Goal: Complete application form

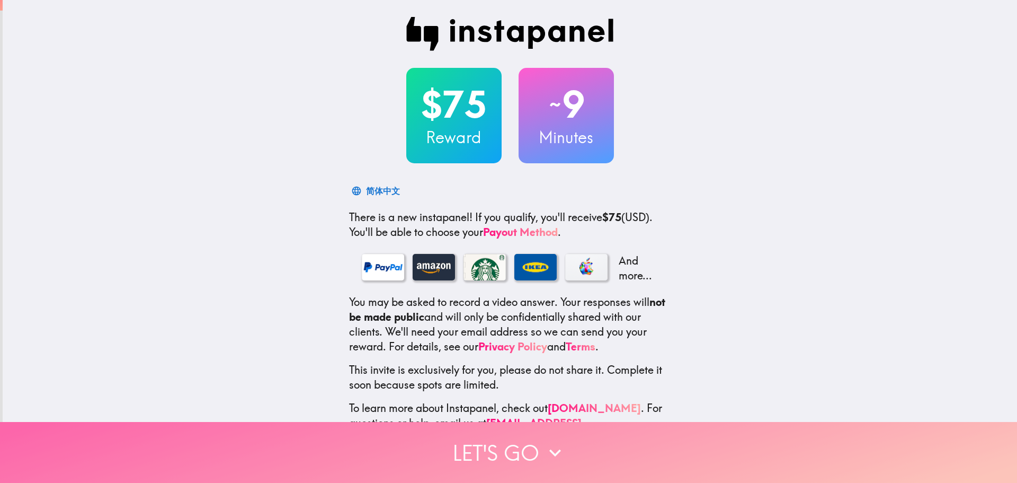
click at [537, 437] on button "Let's go" at bounding box center [508, 452] width 1017 height 61
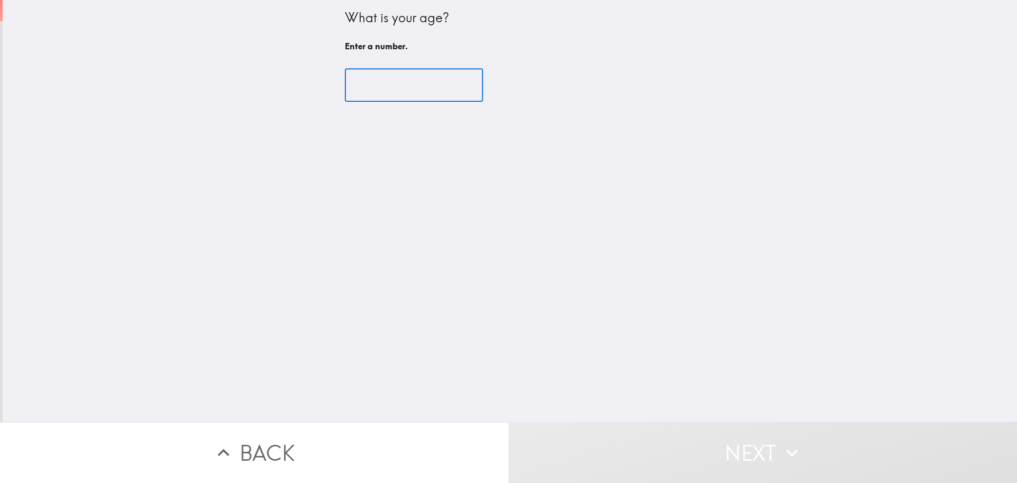
click at [401, 93] on input "number" at bounding box center [414, 85] width 138 height 33
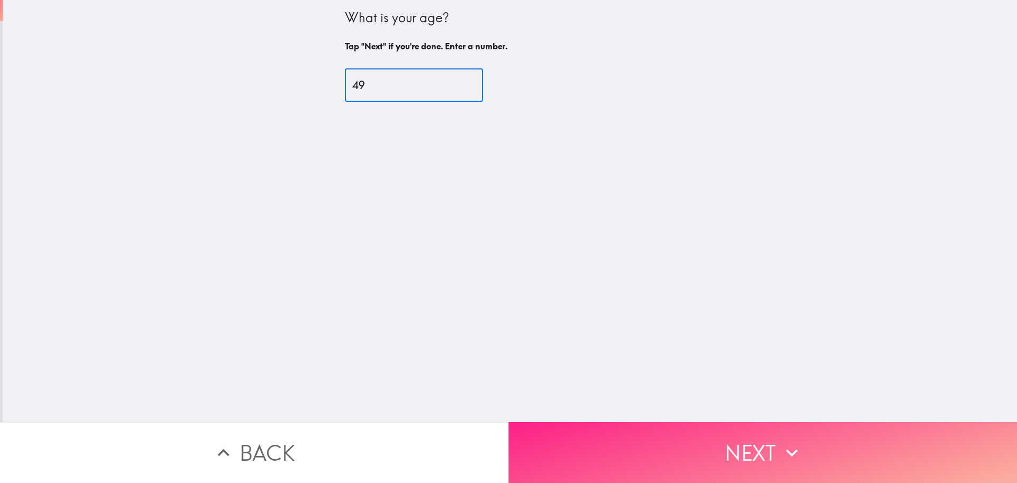
type input "49"
click at [800, 441] on button "Next" at bounding box center [763, 452] width 509 height 61
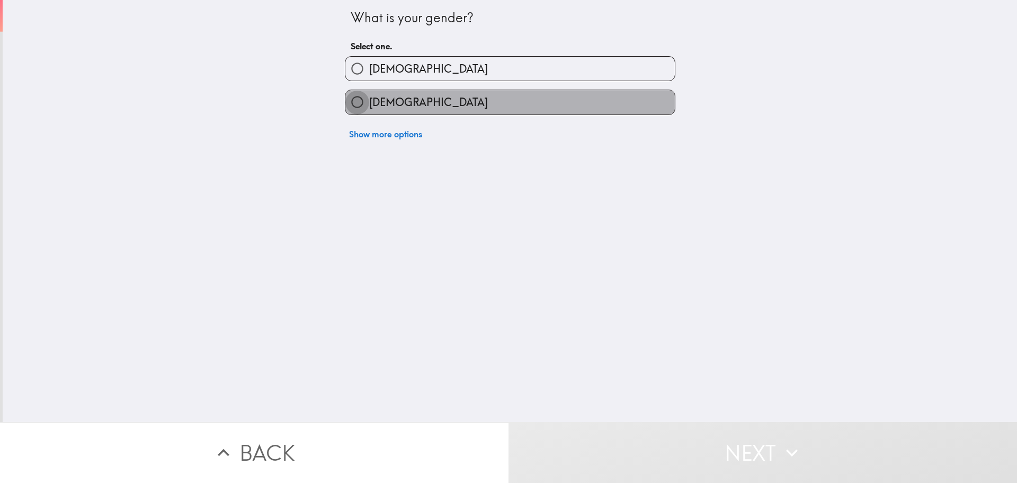
click at [352, 105] on input "[DEMOGRAPHIC_DATA]" at bounding box center [358, 102] width 24 height 24
radio input "true"
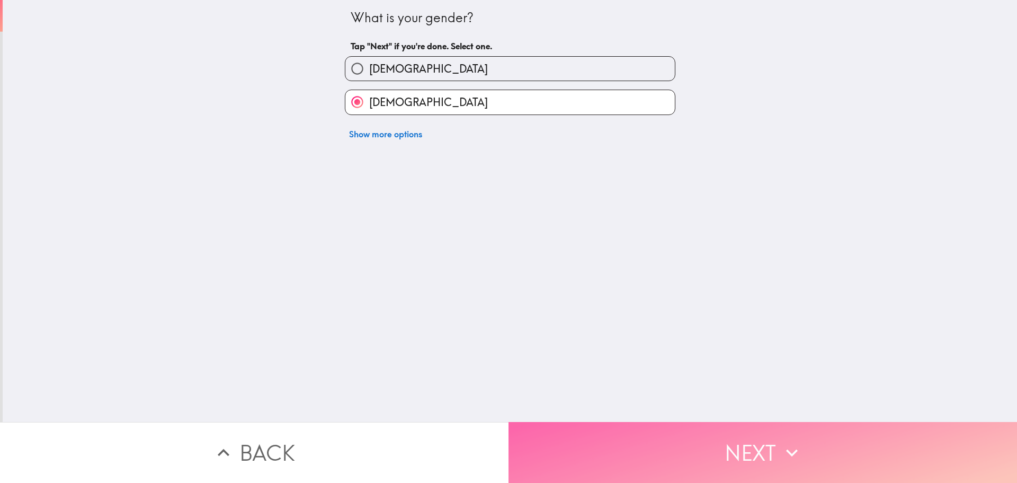
click at [781, 446] on icon "button" at bounding box center [792, 452] width 23 height 23
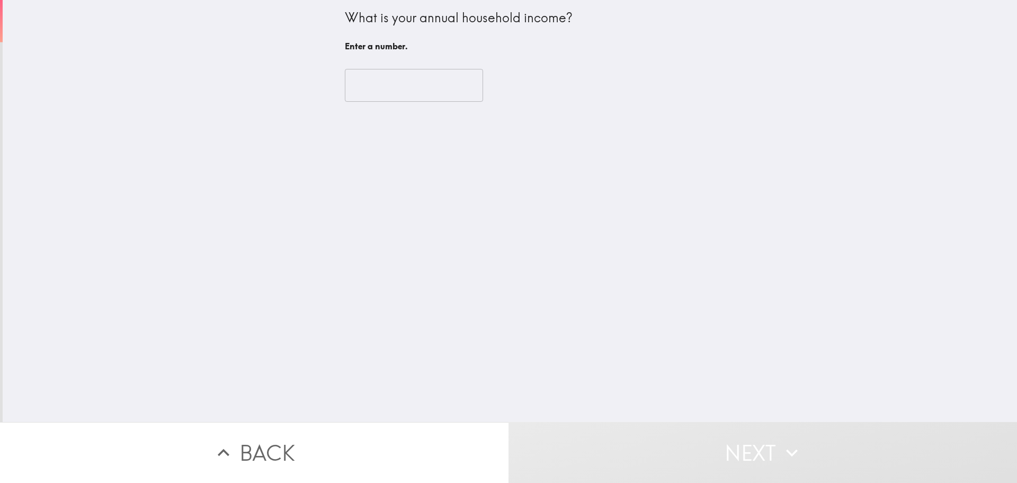
click at [358, 88] on input "number" at bounding box center [414, 85] width 138 height 33
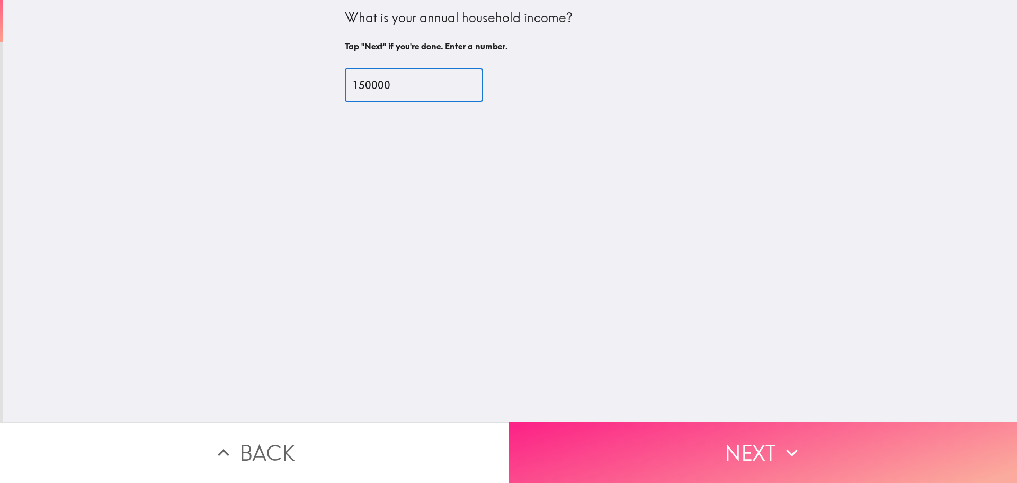
type input "150000"
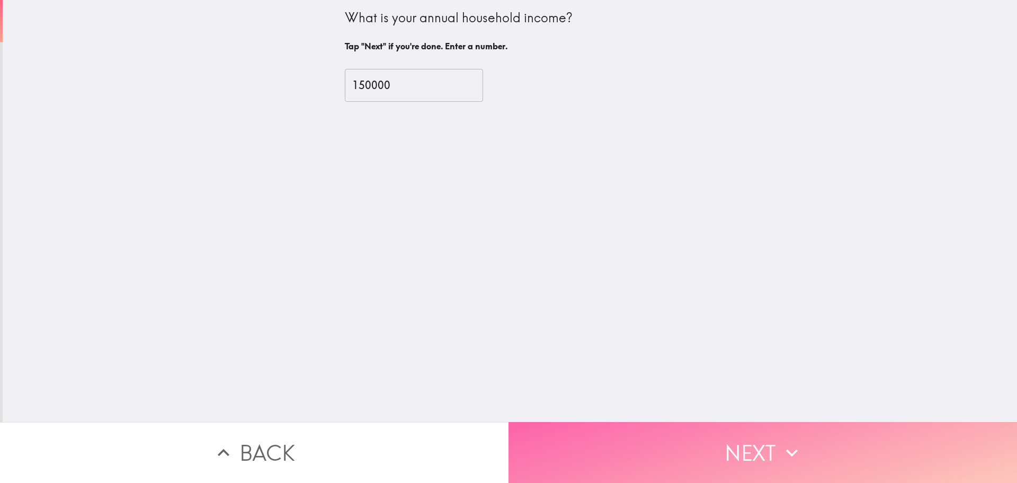
click at [794, 428] on button "Next" at bounding box center [763, 452] width 509 height 61
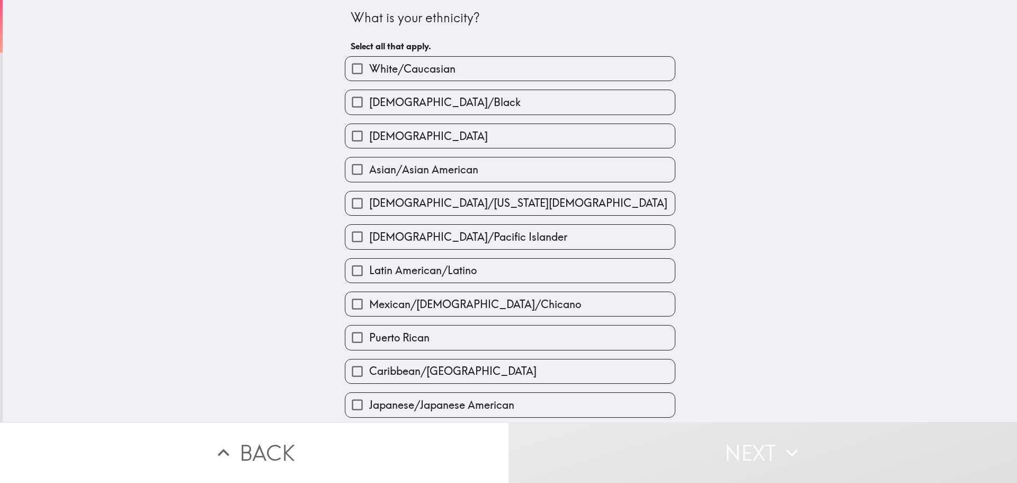
click at [356, 100] on input "[DEMOGRAPHIC_DATA]/Black" at bounding box center [358, 102] width 24 height 24
checkbox input "true"
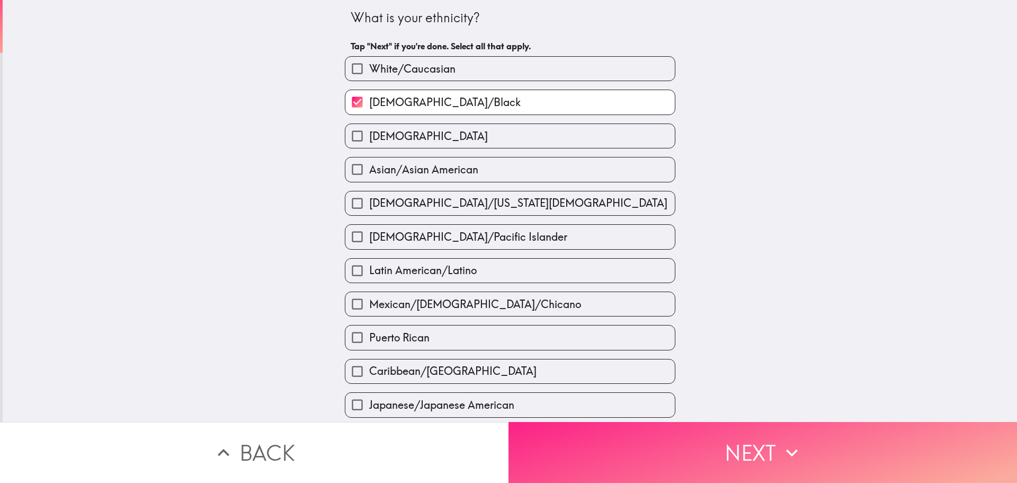
click at [798, 441] on icon "button" at bounding box center [792, 452] width 23 height 23
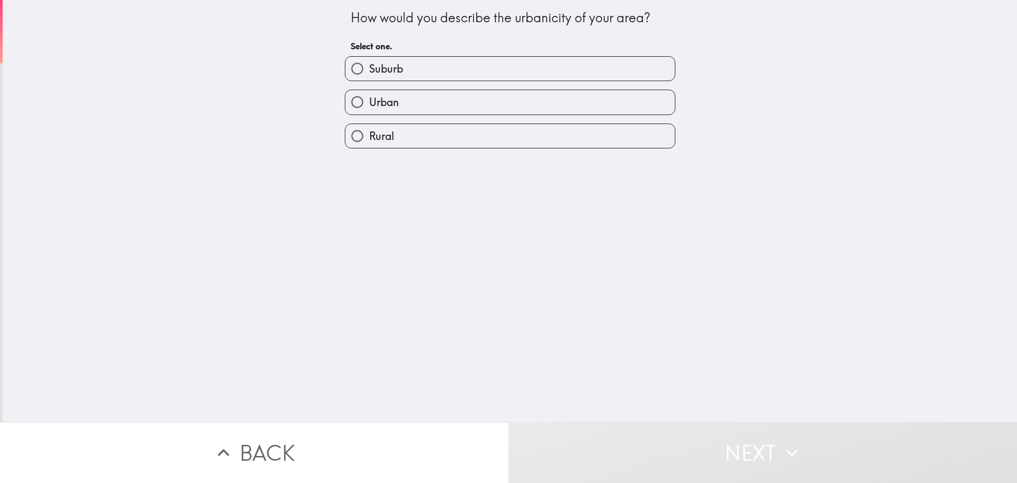
click at [346, 67] on input "Suburb" at bounding box center [358, 69] width 24 height 24
radio input "true"
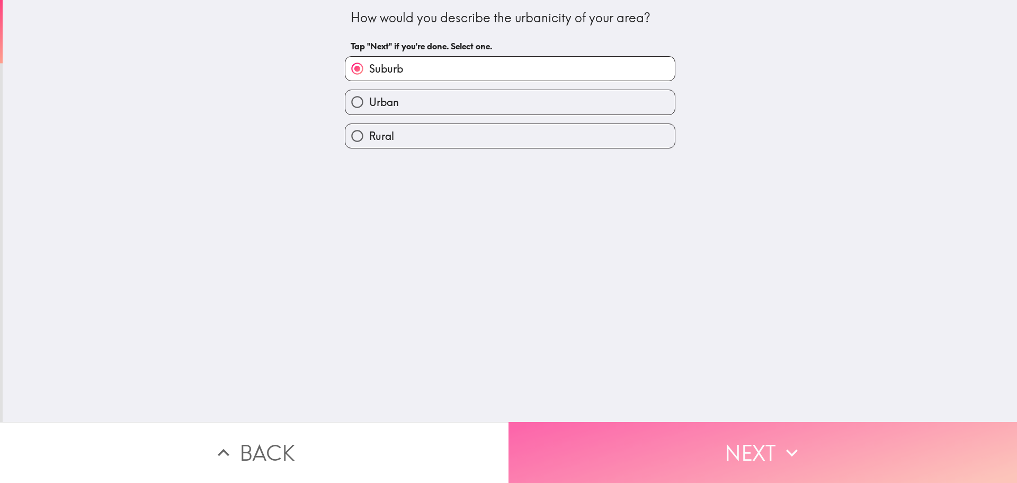
click at [835, 439] on button "Next" at bounding box center [763, 452] width 509 height 61
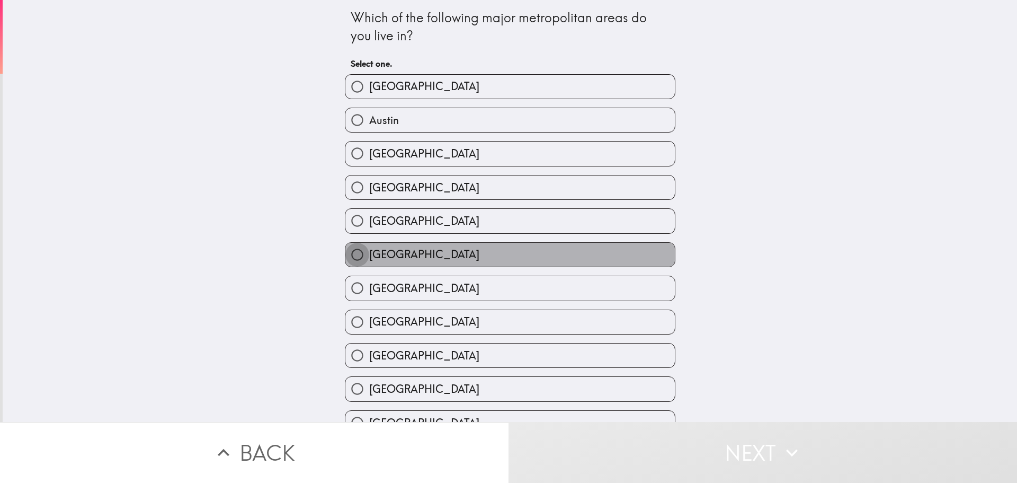
click at [348, 256] on input "[GEOGRAPHIC_DATA]" at bounding box center [358, 255] width 24 height 24
radio input "true"
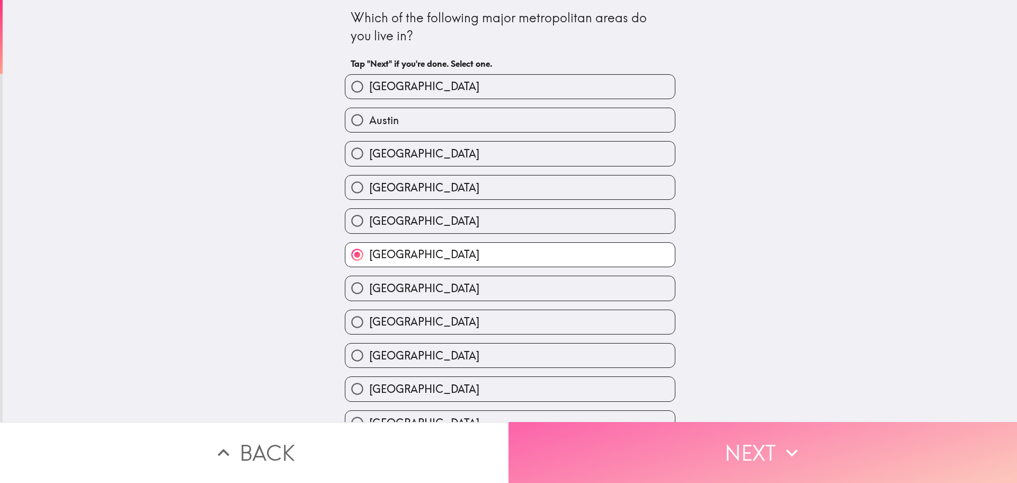
click at [737, 450] on button "Next" at bounding box center [763, 452] width 509 height 61
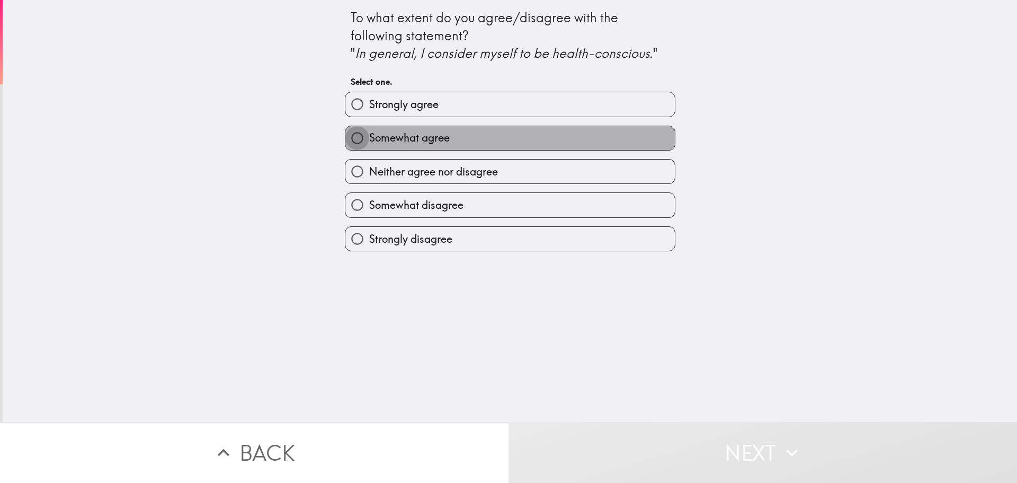
click at [347, 134] on input "Somewhat agree" at bounding box center [358, 138] width 24 height 24
radio input "true"
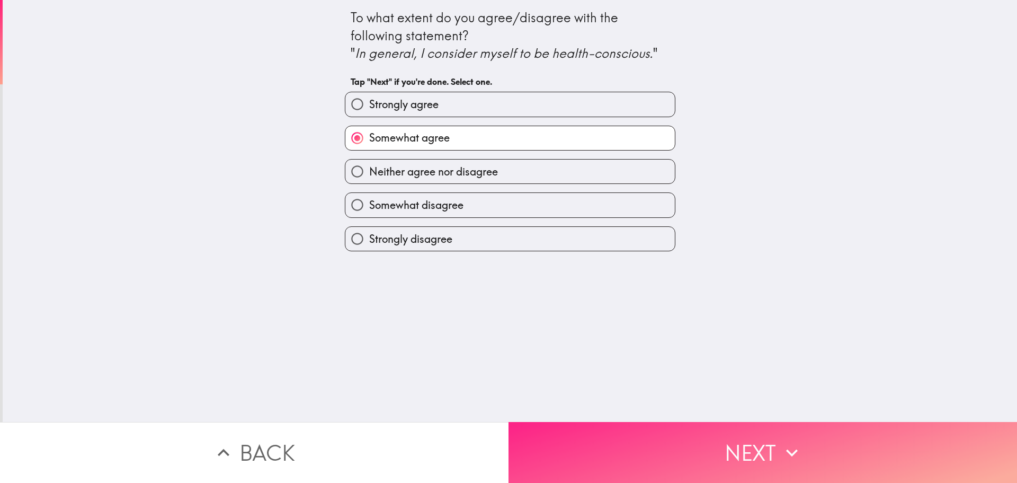
click at [781, 441] on icon "button" at bounding box center [792, 452] width 23 height 23
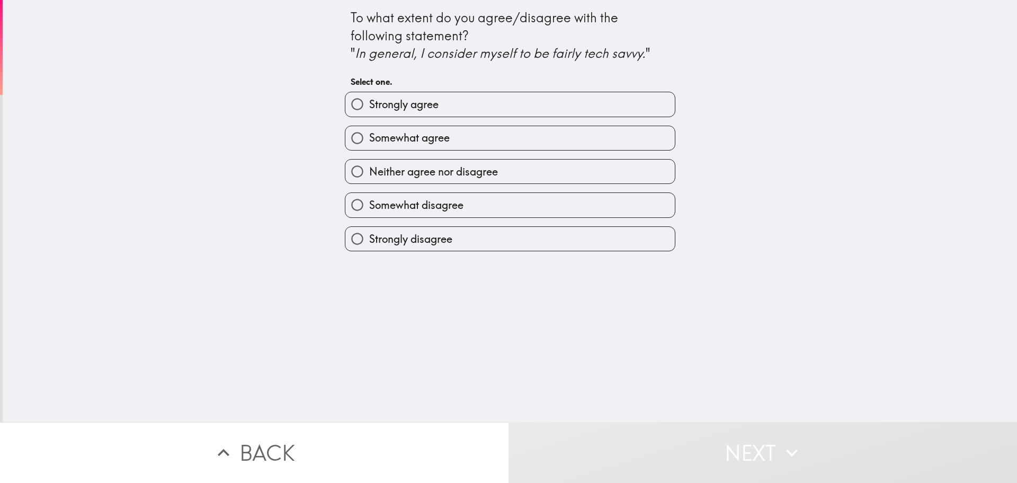
click at [346, 107] on input "Strongly agree" at bounding box center [358, 104] width 24 height 24
radio input "true"
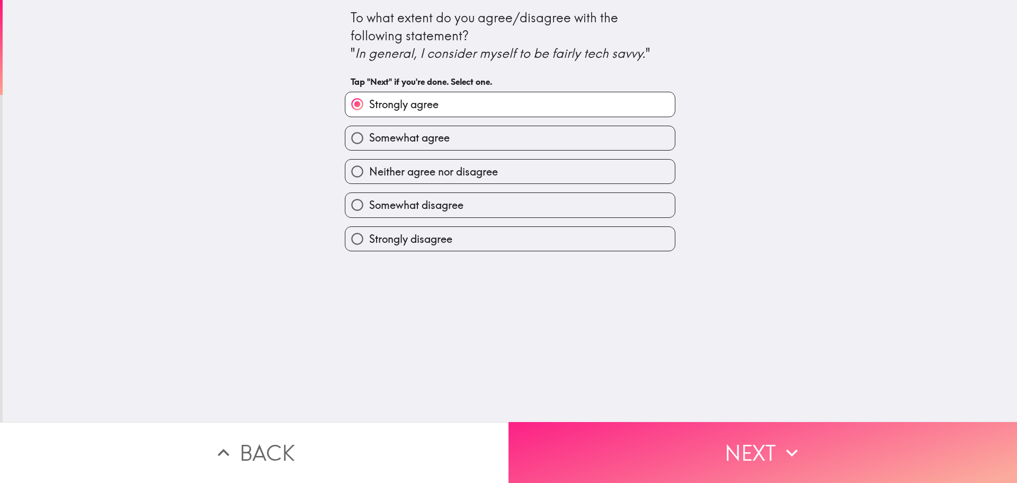
click at [734, 433] on button "Next" at bounding box center [763, 452] width 509 height 61
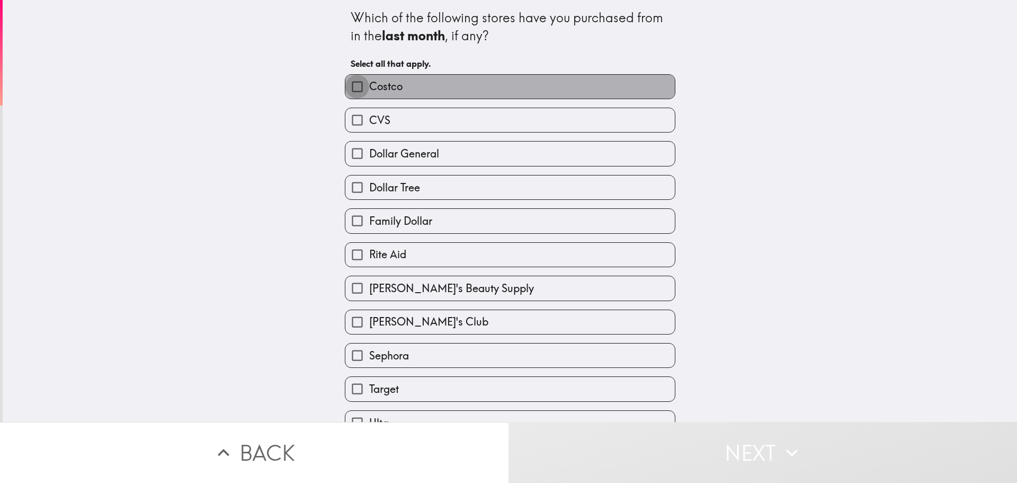
click at [347, 86] on input "Costco" at bounding box center [358, 87] width 24 height 24
checkbox input "true"
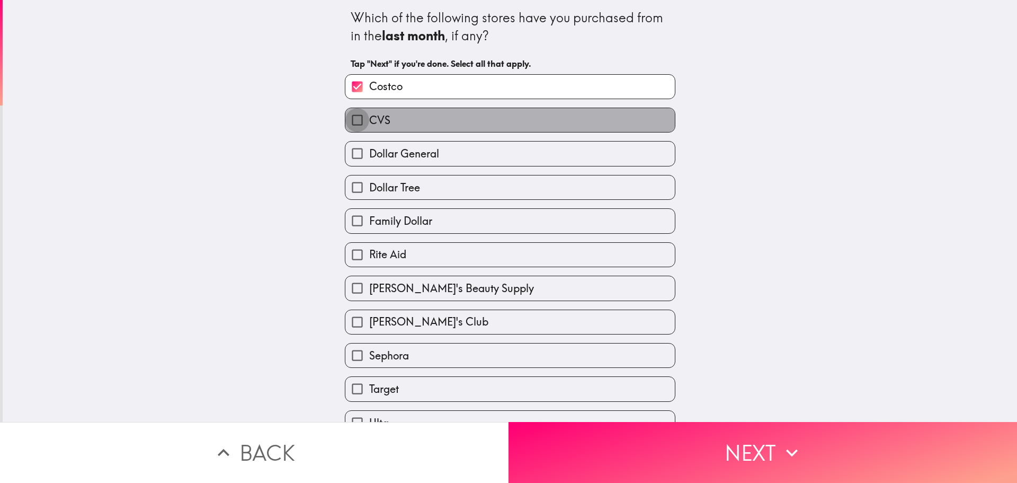
click at [346, 117] on input "CVS" at bounding box center [358, 120] width 24 height 24
checkbox input "true"
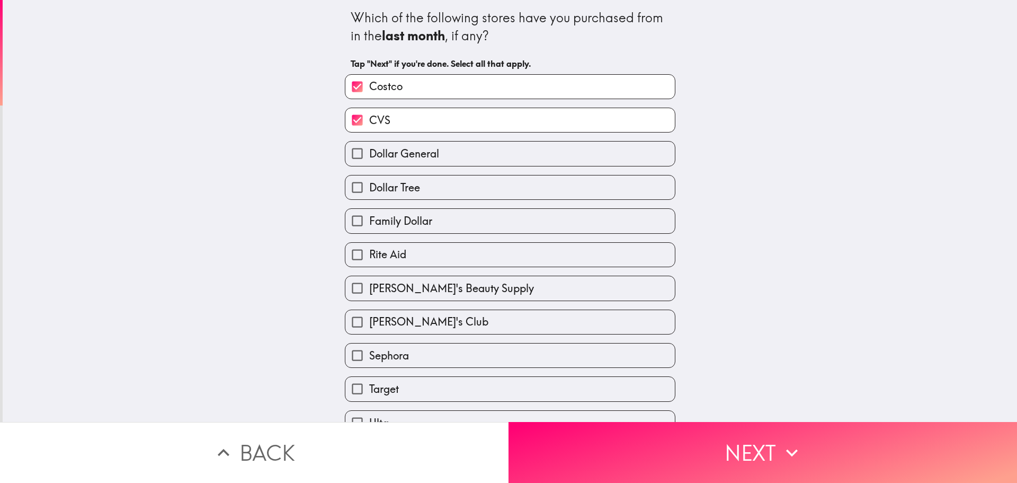
scroll to position [53, 0]
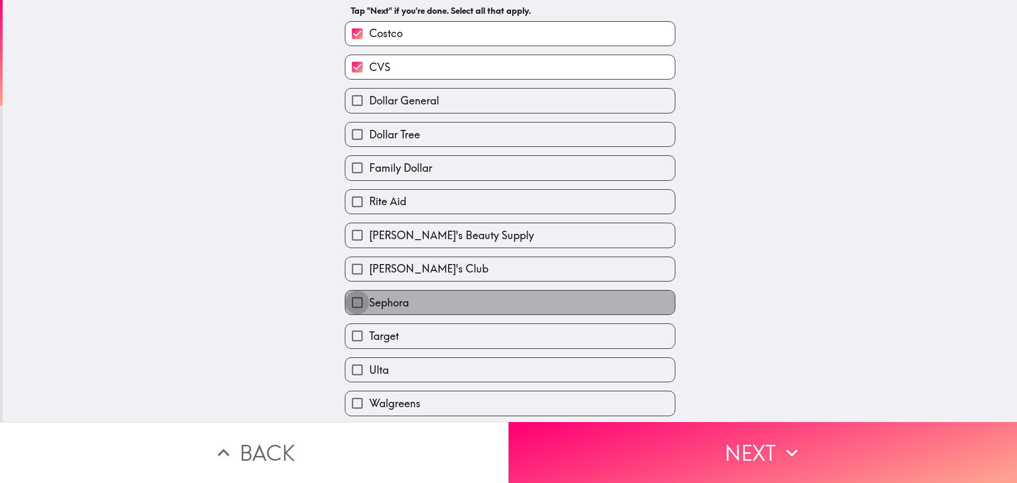
click at [349, 304] on input "Sephora" at bounding box center [358, 302] width 24 height 24
checkbox input "true"
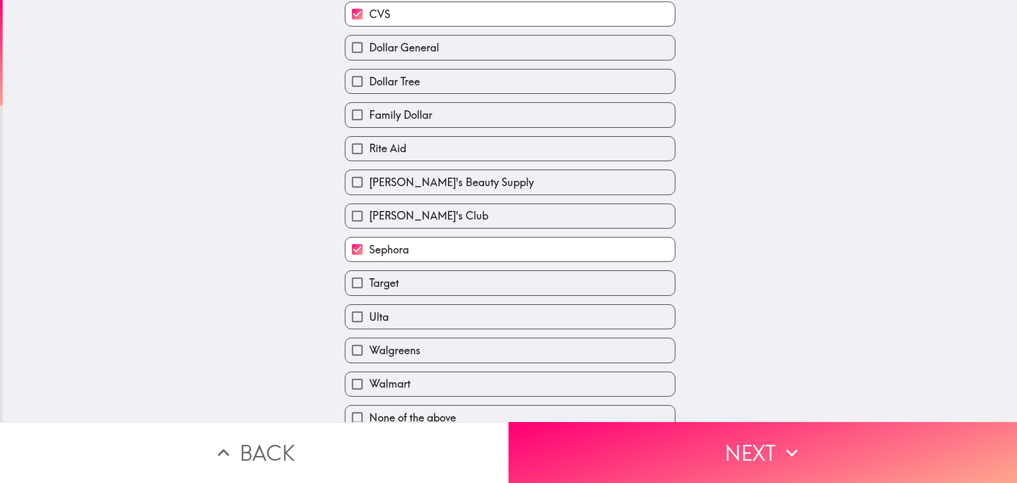
scroll to position [122, 0]
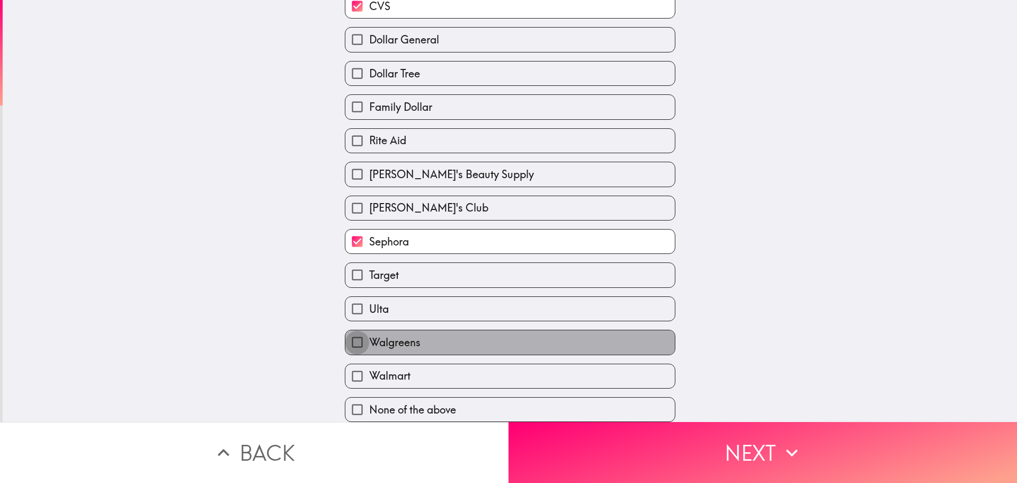
click at [350, 330] on input "Walgreens" at bounding box center [358, 342] width 24 height 24
checkbox input "true"
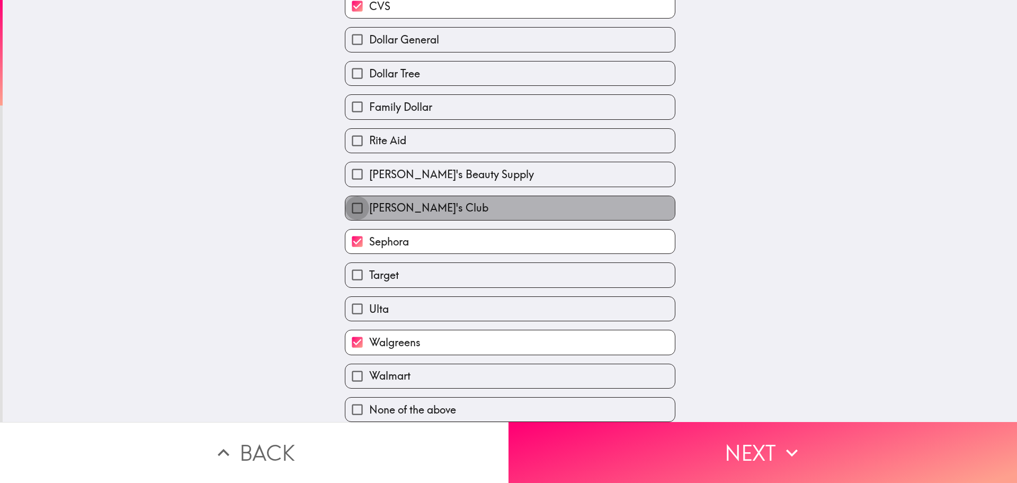
click at [346, 202] on input "[PERSON_NAME]'s Club" at bounding box center [358, 208] width 24 height 24
checkbox input "true"
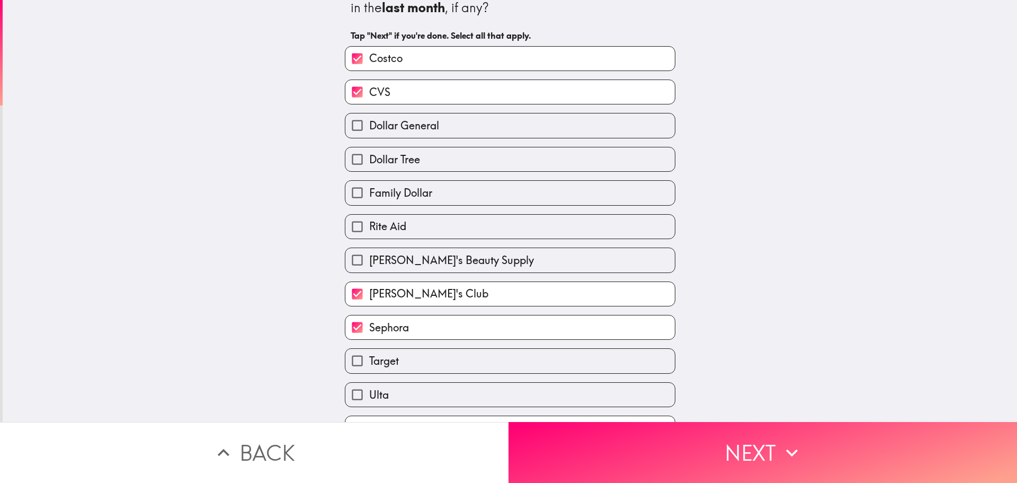
scroll to position [16, 0]
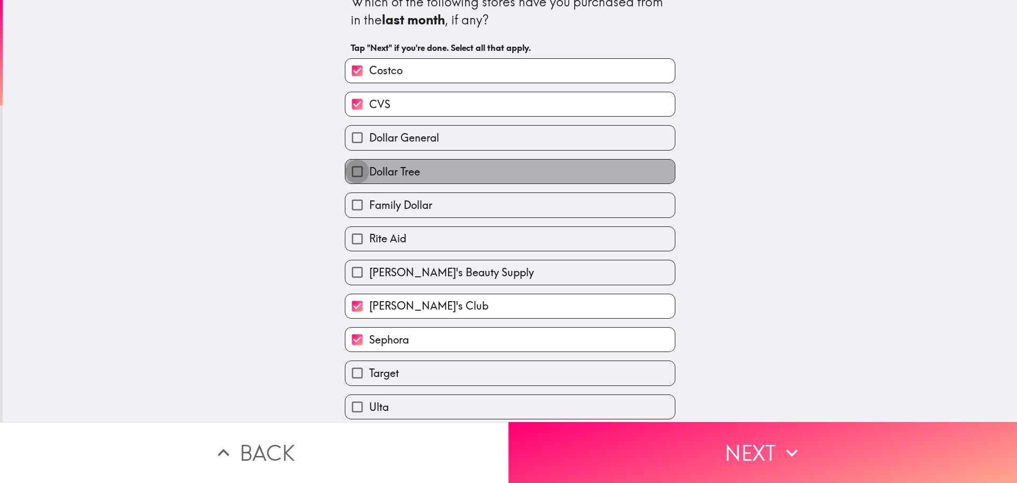
click at [346, 168] on input "Dollar Tree" at bounding box center [358, 172] width 24 height 24
checkbox input "true"
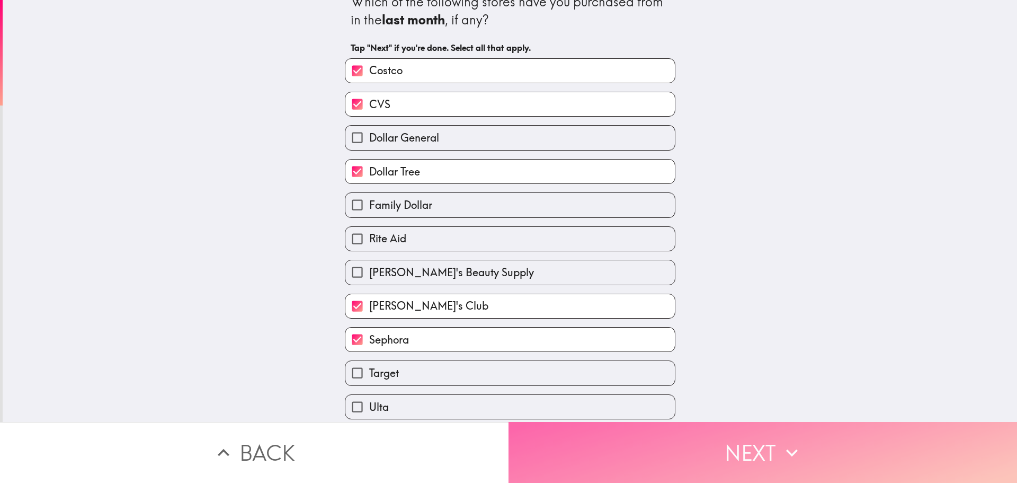
click at [742, 440] on button "Next" at bounding box center [763, 452] width 509 height 61
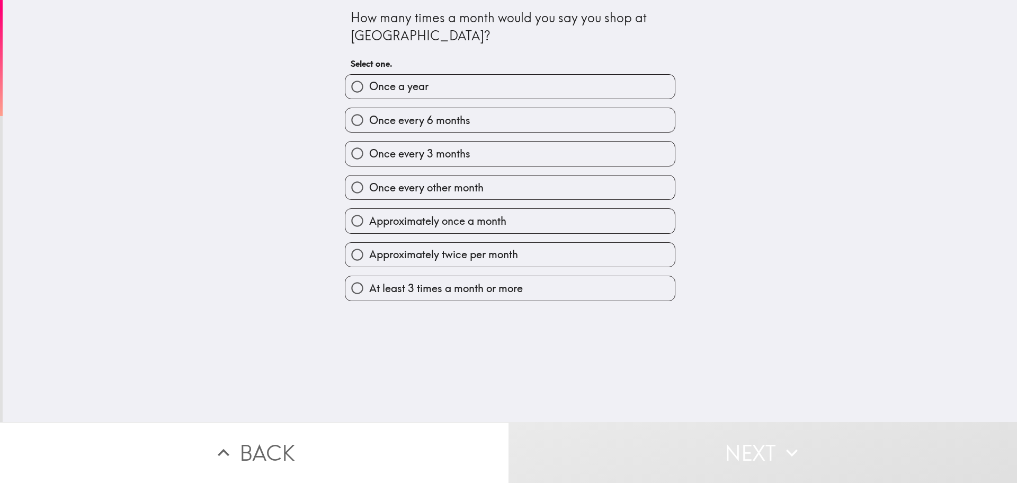
click at [350, 290] on input "At least 3 times a month or more" at bounding box center [358, 288] width 24 height 24
radio input "true"
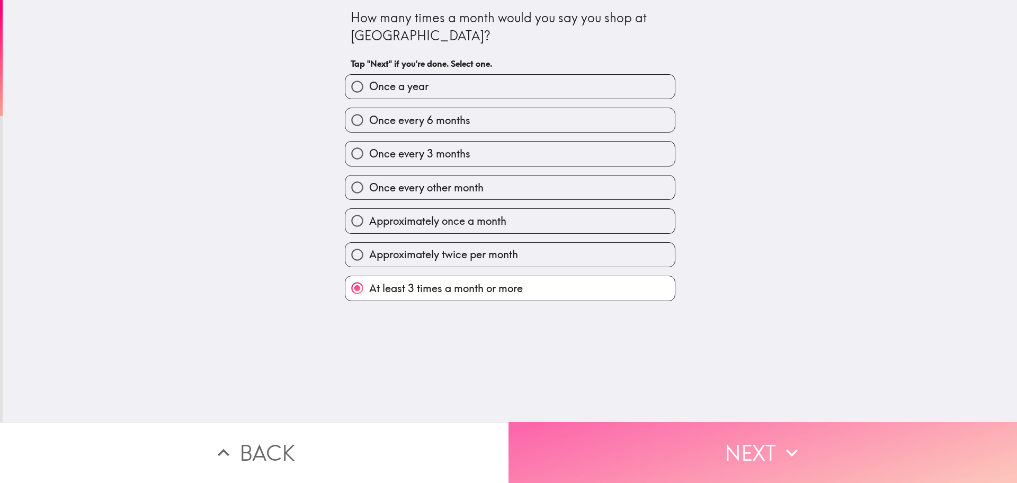
click at [775, 447] on button "Next" at bounding box center [763, 452] width 509 height 61
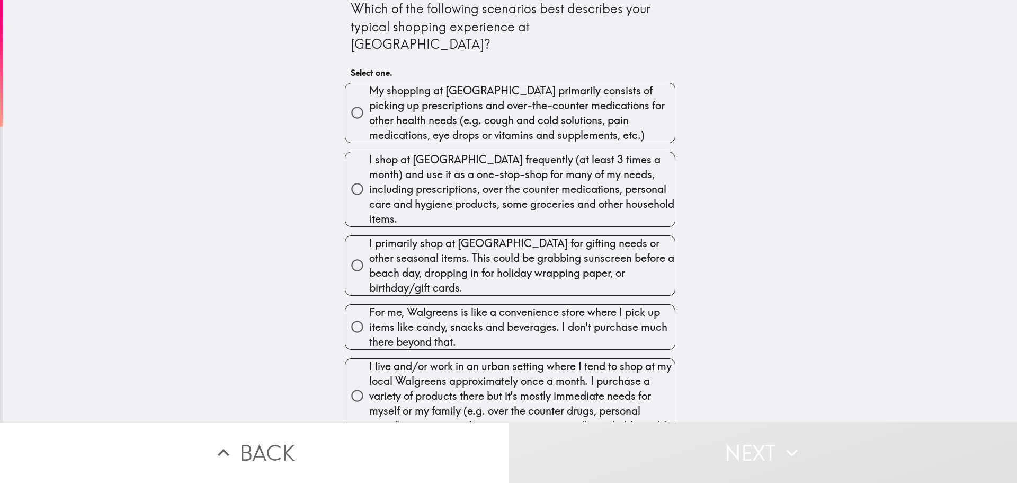
scroll to position [11, 0]
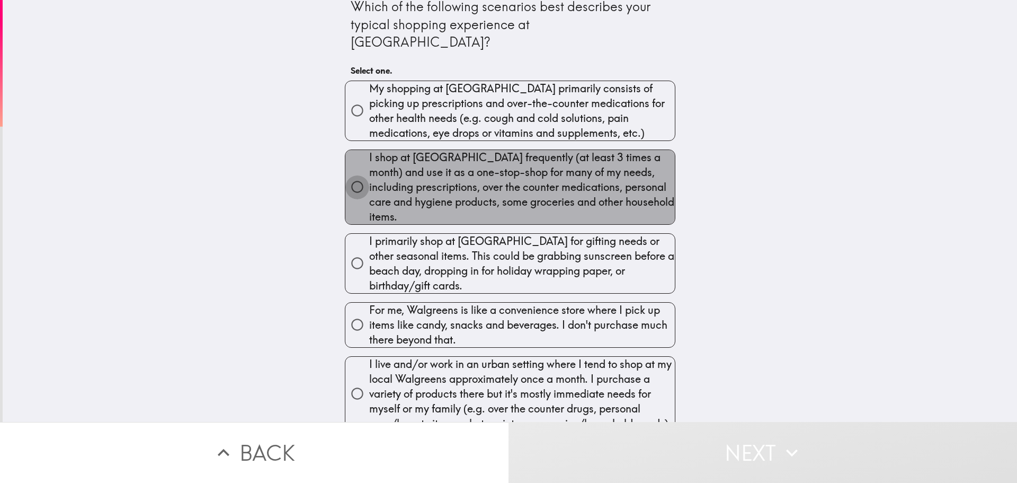
click at [350, 175] on input "I shop at [GEOGRAPHIC_DATA] frequently (at least 3 times a month) and use it as…" at bounding box center [358, 187] width 24 height 24
radio input "true"
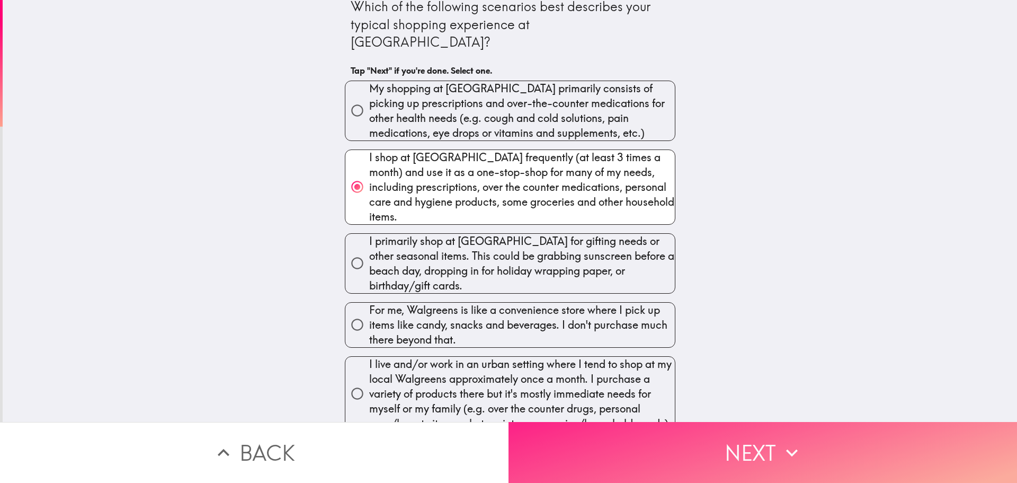
click at [741, 434] on button "Next" at bounding box center [763, 452] width 509 height 61
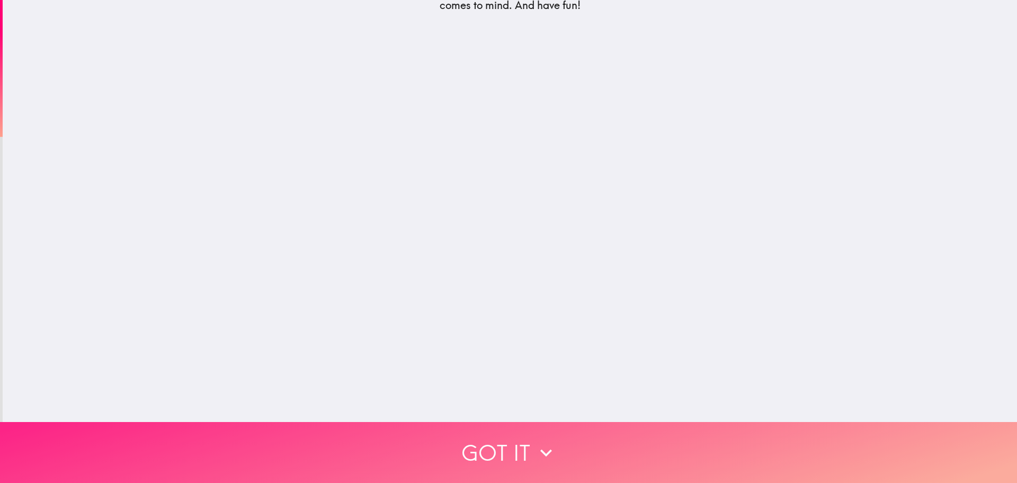
scroll to position [0, 0]
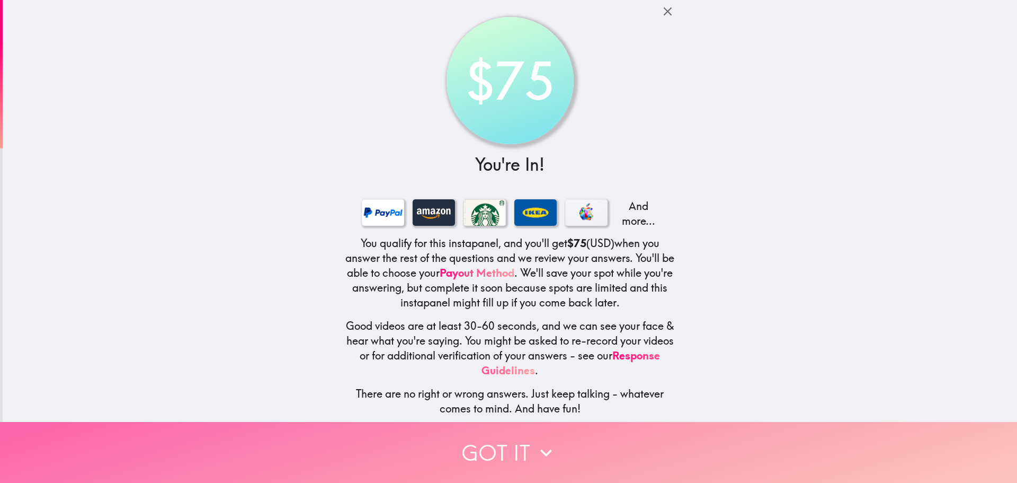
click at [535, 442] on icon "button" at bounding box center [546, 452] width 23 height 23
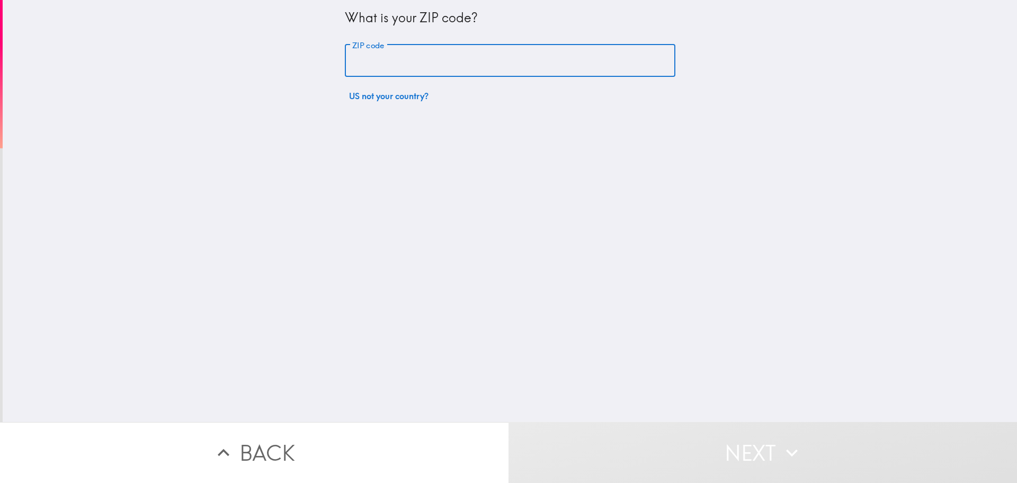
click at [442, 56] on input "ZIP code" at bounding box center [510, 61] width 331 height 33
type input "76063"
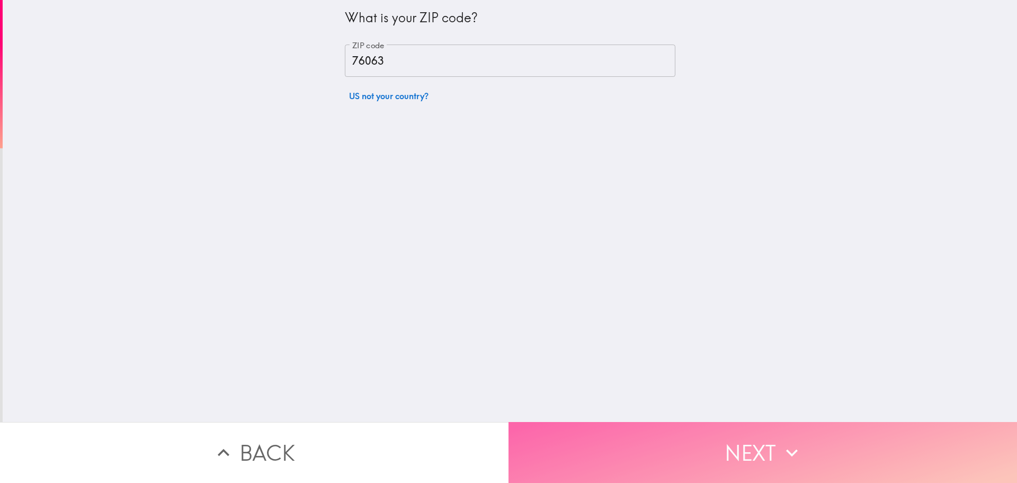
click at [783, 441] on icon "button" at bounding box center [792, 452] width 23 height 23
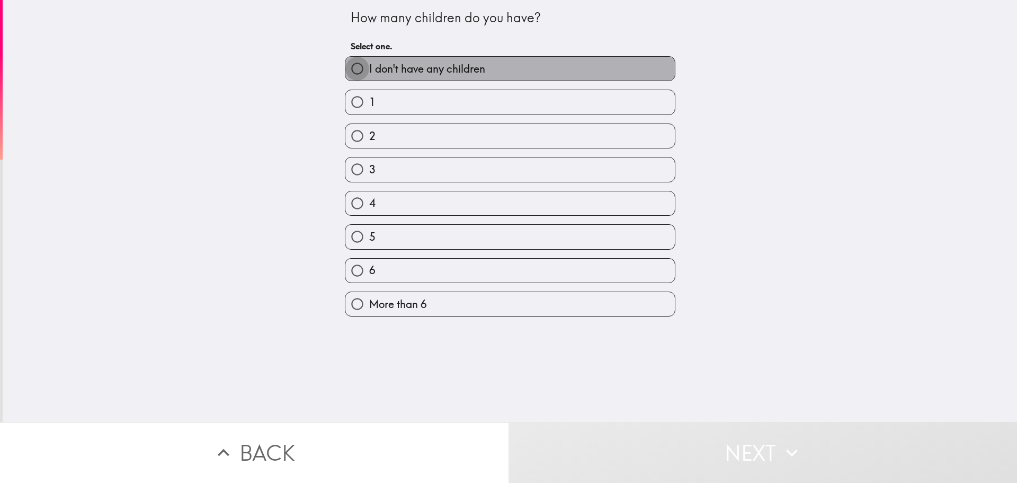
click at [349, 68] on input "I don't have any children" at bounding box center [358, 69] width 24 height 24
radio input "true"
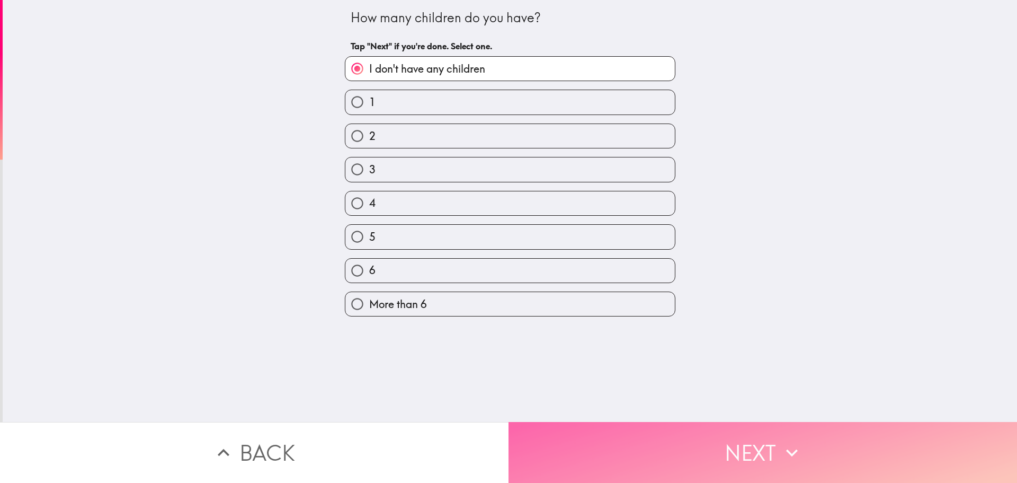
click at [790, 455] on icon "button" at bounding box center [792, 452] width 23 height 23
